Goal: Information Seeking & Learning: Learn about a topic

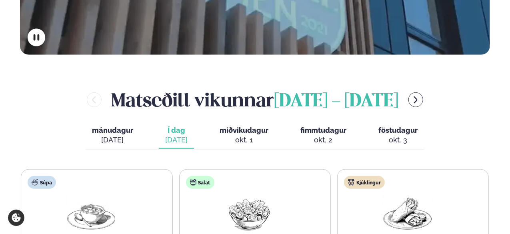
scroll to position [292, 0]
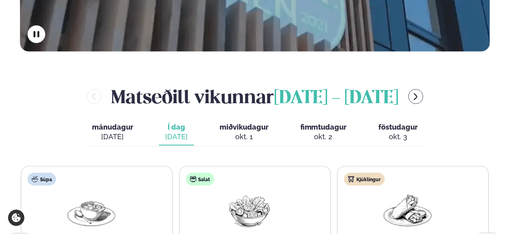
click at [226, 123] on span "miðvikudagur" at bounding box center [244, 127] width 49 height 8
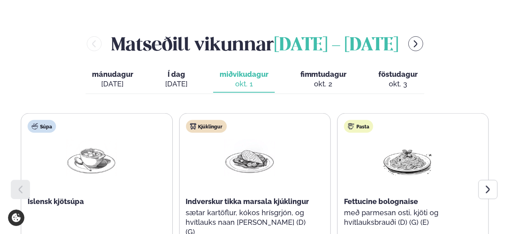
scroll to position [345, 0]
click at [420, 39] on icon "menu-btn-right" at bounding box center [415, 43] width 9 height 9
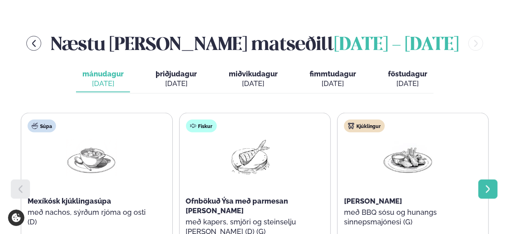
click at [488, 180] on div at bounding box center [488, 189] width 19 height 19
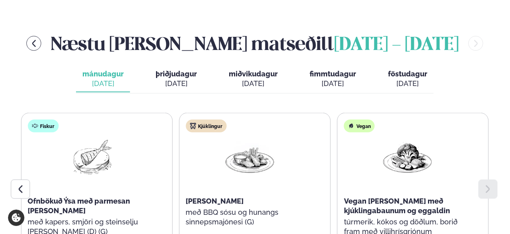
click at [192, 66] on button "þriðjudagur þri. [DATE]" at bounding box center [176, 79] width 54 height 26
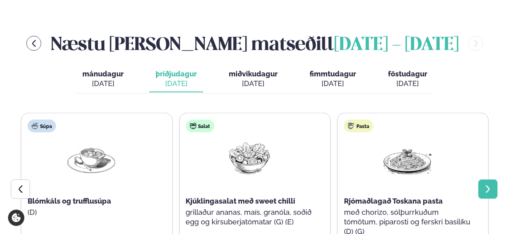
click at [482, 180] on div at bounding box center [488, 189] width 19 height 19
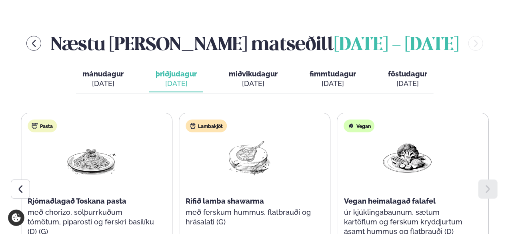
click at [255, 79] on div "[DATE]" at bounding box center [253, 84] width 49 height 10
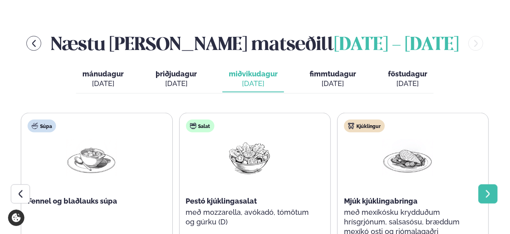
click at [485, 189] on icon at bounding box center [488, 194] width 10 height 10
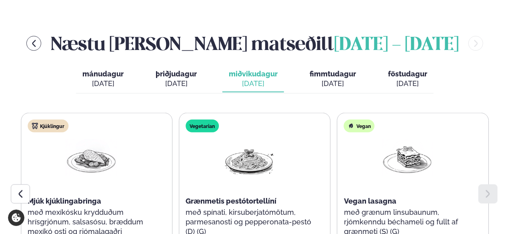
click at [329, 70] on span "fimmtudagur" at bounding box center [333, 74] width 46 height 8
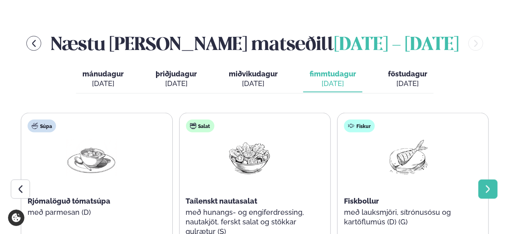
click at [493, 180] on div at bounding box center [488, 189] width 19 height 19
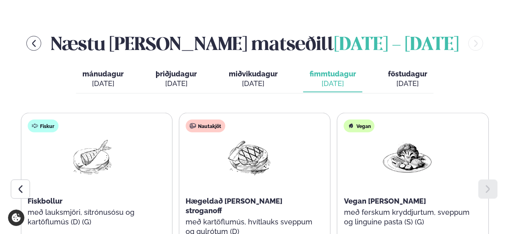
click at [410, 79] on div "[DATE]" at bounding box center [407, 84] width 39 height 10
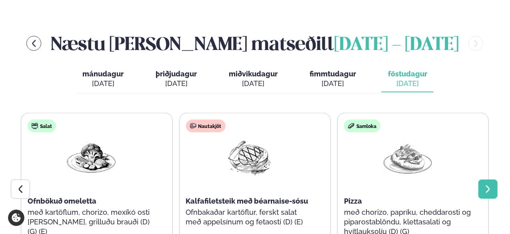
click at [485, 184] on icon at bounding box center [488, 189] width 10 height 10
